Goal: Find specific page/section: Find specific page/section

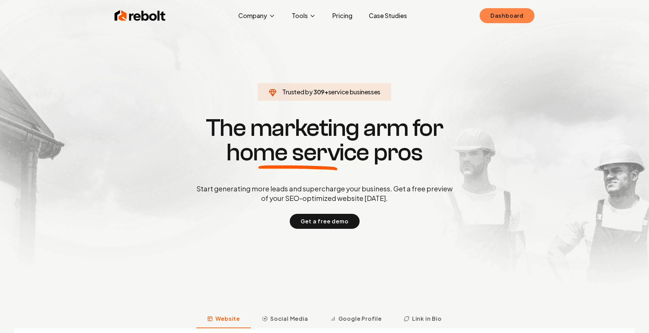
click at [508, 15] on link "Dashboard" at bounding box center [507, 15] width 55 height 15
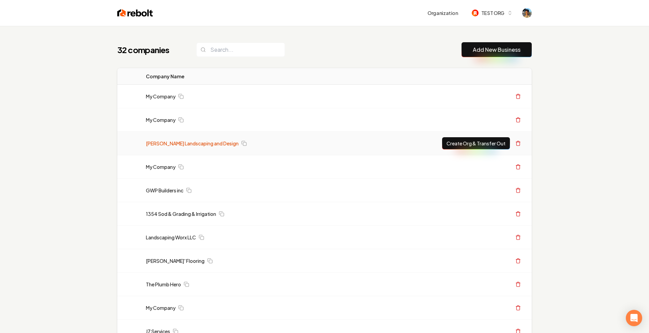
click at [162, 144] on link "[PERSON_NAME] Landscaping and Design" at bounding box center [192, 143] width 93 height 7
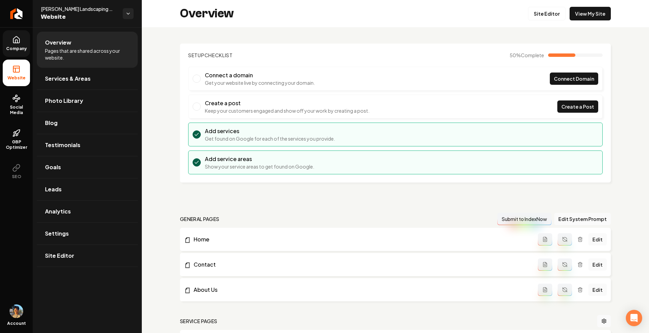
click at [21, 38] on link "Company" at bounding box center [16, 43] width 27 height 27
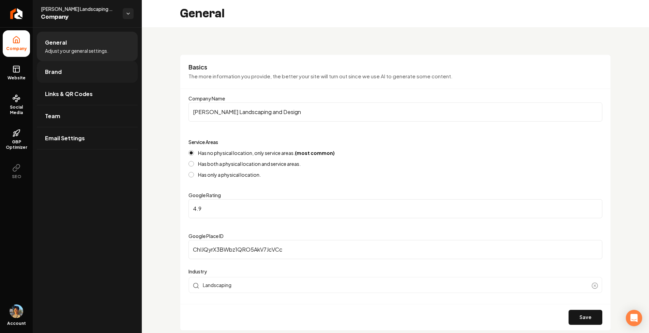
click at [70, 72] on link "Brand" at bounding box center [87, 72] width 101 height 22
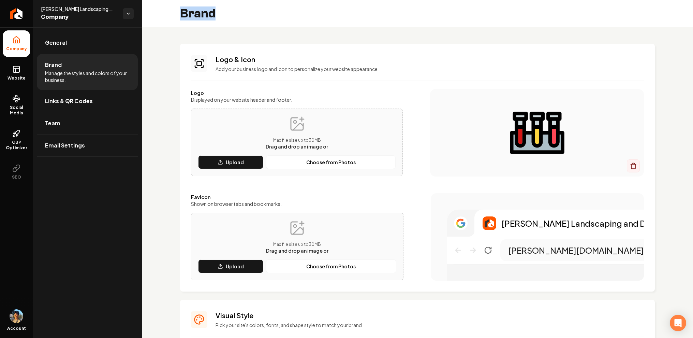
drag, startPoint x: 181, startPoint y: 12, endPoint x: 229, endPoint y: 12, distance: 48.1
click at [229, 12] on div "Brand" at bounding box center [417, 13] width 551 height 27
click at [196, 12] on h2 "Brand" at bounding box center [197, 14] width 35 height 14
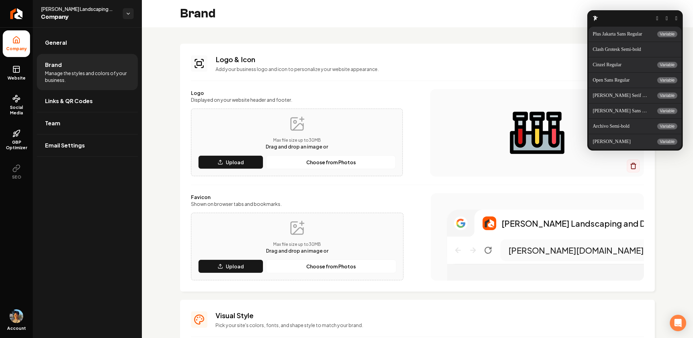
click at [649, 16] on button "button" at bounding box center [676, 18] width 2 height 5
